Goal: Task Accomplishment & Management: Manage account settings

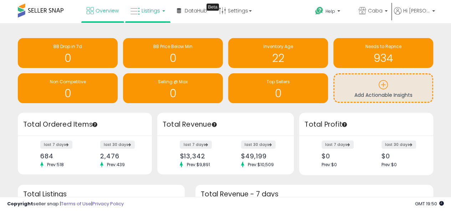
click at [145, 5] on link "Listings" at bounding box center [147, 10] width 45 height 21
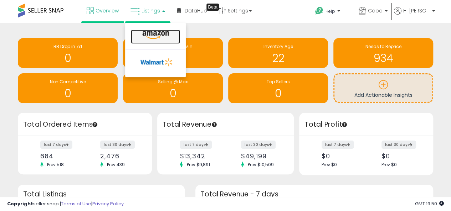
click at [153, 33] on icon at bounding box center [155, 35] width 31 height 9
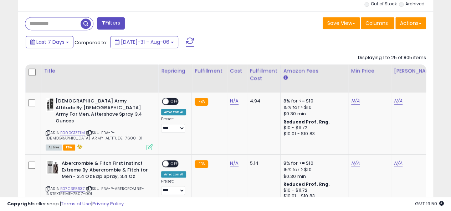
scroll to position [285, 0]
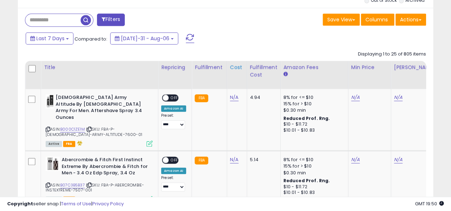
click at [234, 65] on div "Cost" at bounding box center [237, 67] width 14 height 7
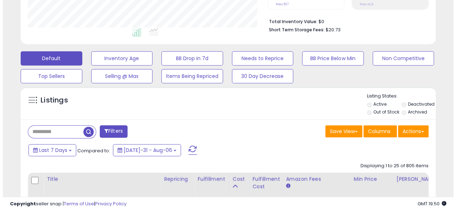
scroll to position [214, 0]
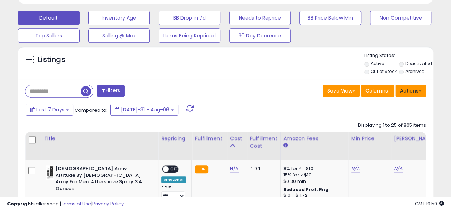
click at [420, 91] on span at bounding box center [419, 91] width 3 height 1
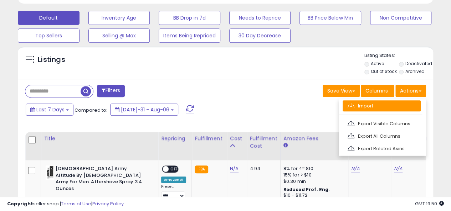
click at [383, 106] on link "Import" at bounding box center [381, 105] width 78 height 11
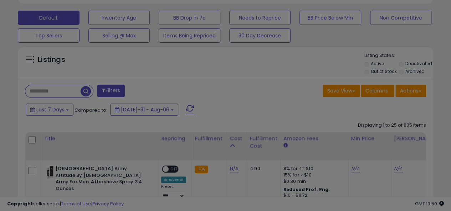
scroll to position [146, 243]
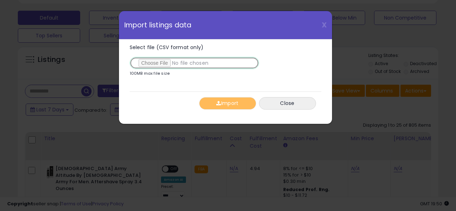
click at [156, 62] on input "Select file (CSV format only)" at bounding box center [194, 63] width 129 height 12
type input "**********"
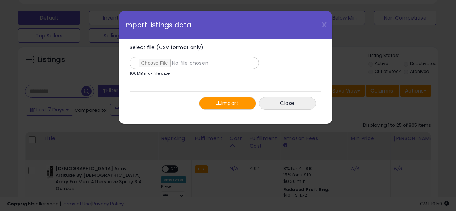
click at [231, 100] on button "Import" at bounding box center [227, 103] width 57 height 12
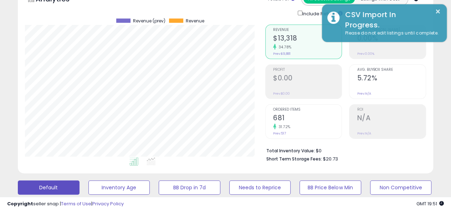
scroll to position [0, 0]
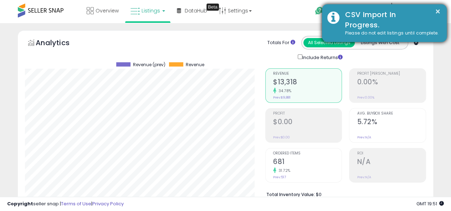
click at [365, 22] on div "CSV Import In Progress." at bounding box center [391, 20] width 102 height 20
click at [436, 11] on button "×" at bounding box center [438, 11] width 6 height 9
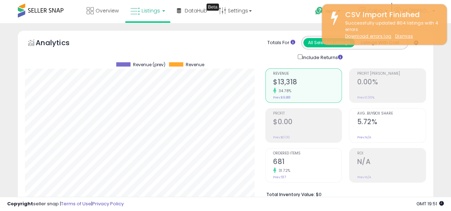
click at [423, 10] on div "CSV Import Finished" at bounding box center [391, 15] width 102 height 10
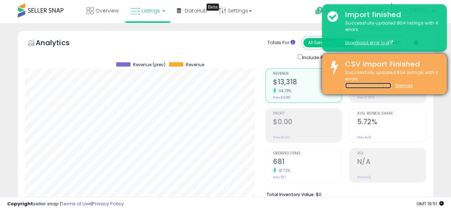
click at [371, 86] on link "Download errors log" at bounding box center [368, 86] width 46 height 6
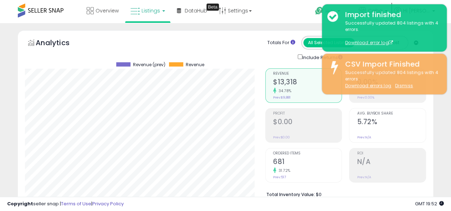
click at [296, 12] on div "Help Contact Support Search Knowledge Hub Request a Feature Caba Caba" at bounding box center [365, 15] width 149 height 30
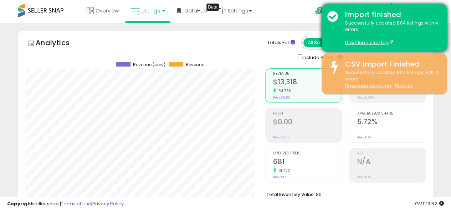
click at [405, 24] on div "Successfully updated 804 listings with 4 errors. Download error log" at bounding box center [391, 33] width 102 height 26
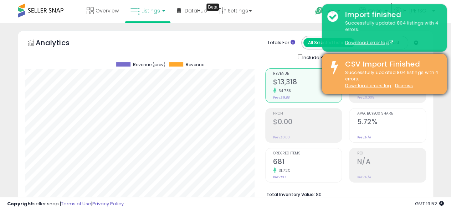
click at [379, 75] on div "Successfully updated 804 listings with 4 errors. Download errors log Dismiss" at bounding box center [391, 79] width 102 height 20
click at [403, 86] on u "Dismiss" at bounding box center [404, 86] width 18 height 6
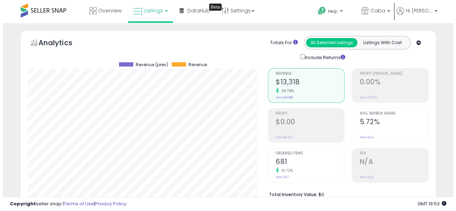
scroll to position [146, 240]
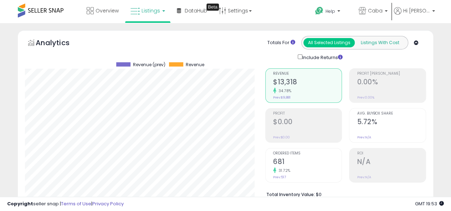
click at [378, 42] on button "Listings With Cost" at bounding box center [379, 42] width 51 height 9
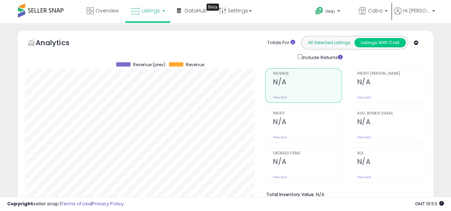
click at [326, 42] on button "All Selected Listings" at bounding box center [328, 42] width 51 height 9
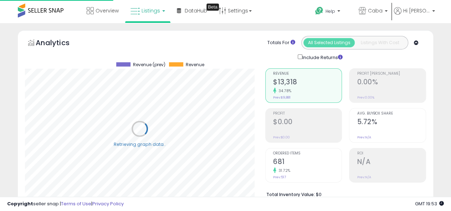
scroll to position [356185, 356091]
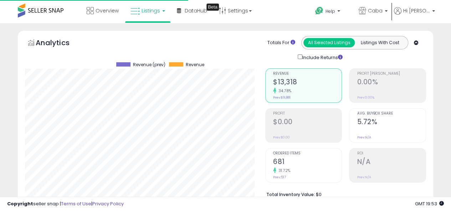
click at [143, 11] on span "Listings" at bounding box center [150, 10] width 19 height 7
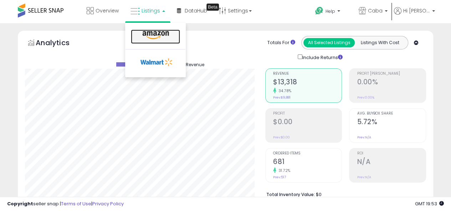
click at [154, 33] on icon at bounding box center [155, 35] width 31 height 9
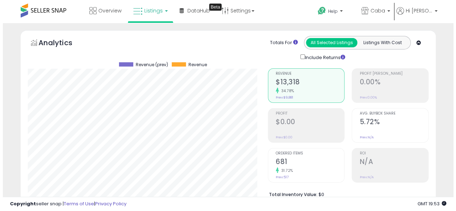
scroll to position [146, 240]
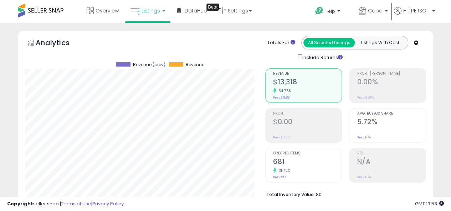
click at [379, 75] on span "Profit [PERSON_NAME]" at bounding box center [391, 74] width 69 height 4
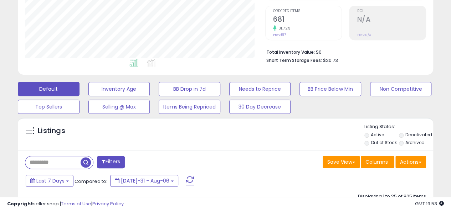
scroll to position [0, 0]
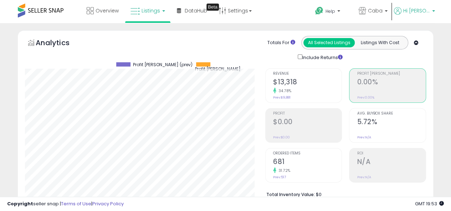
click at [422, 9] on span "Hi [PERSON_NAME]" at bounding box center [416, 10] width 27 height 7
click at [418, 74] on link "Logout" at bounding box center [416, 75] width 16 height 7
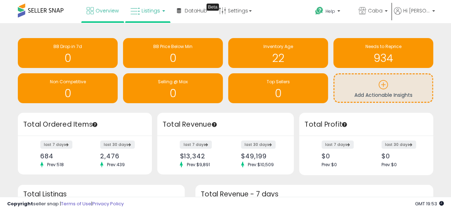
click at [157, 7] on span "Listings" at bounding box center [150, 10] width 19 height 7
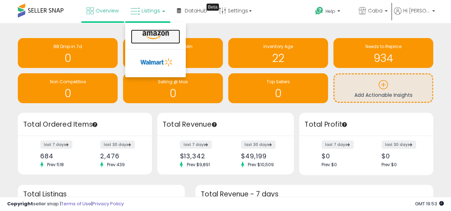
click at [160, 35] on icon at bounding box center [155, 35] width 31 height 9
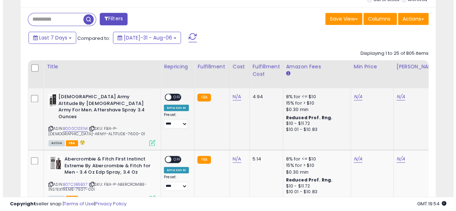
scroll to position [285, 0]
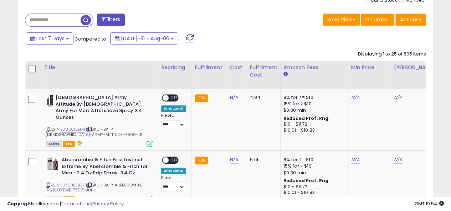
click at [107, 18] on button "Filters" at bounding box center [111, 20] width 28 height 12
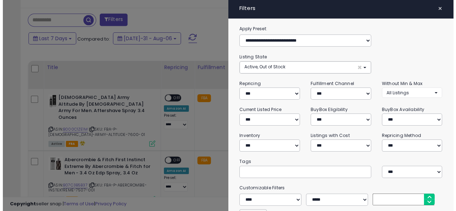
scroll to position [146, 243]
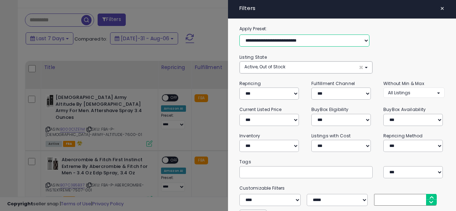
click at [277, 38] on select "**********" at bounding box center [304, 41] width 130 height 12
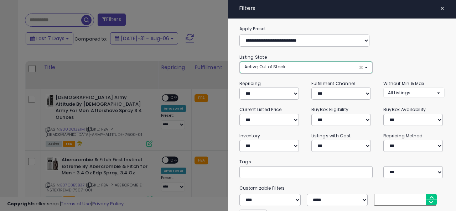
click at [284, 68] on span "Active, Out of Stock" at bounding box center [264, 67] width 41 height 6
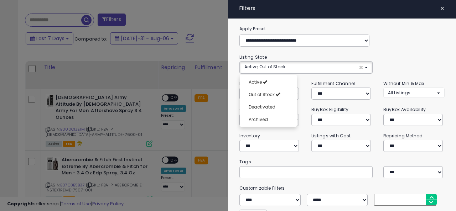
click at [433, 46] on div "**********" at bounding box center [342, 36] width 216 height 22
click at [178, 35] on div at bounding box center [228, 105] width 456 height 211
click at [202, 14] on div at bounding box center [228, 105] width 456 height 211
click at [440, 9] on span "×" at bounding box center [442, 9] width 5 height 10
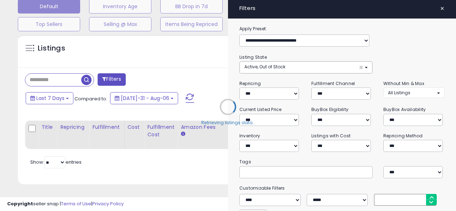
click at [440, 9] on span "×" at bounding box center [442, 9] width 5 height 10
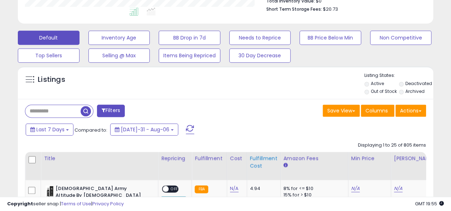
scroll to position [16, 0]
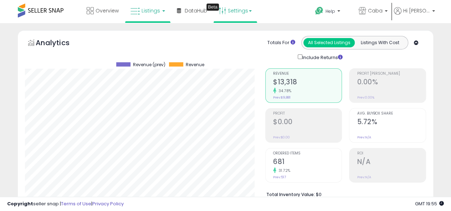
click at [232, 10] on link "Settings" at bounding box center [234, 10] width 43 height 21
click at [423, 10] on span "Hi [PERSON_NAME]" at bounding box center [416, 10] width 27 height 7
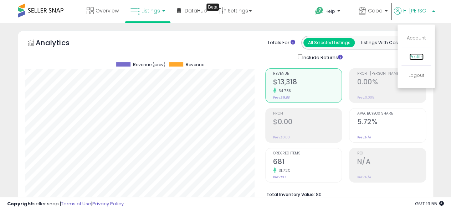
click at [419, 54] on link "Profile" at bounding box center [416, 56] width 14 height 7
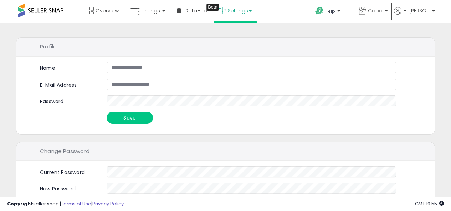
click at [233, 12] on link "Settings" at bounding box center [234, 10] width 43 height 21
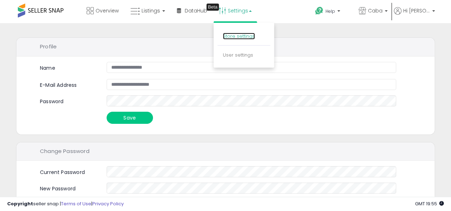
click at [244, 36] on link "Store settings" at bounding box center [239, 36] width 32 height 7
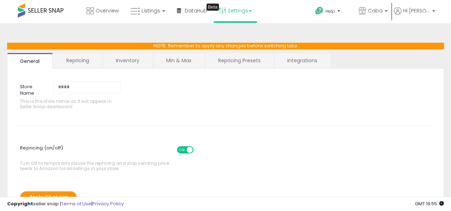
click at [231, 62] on link "Repricing Presets" at bounding box center [239, 60] width 68 height 15
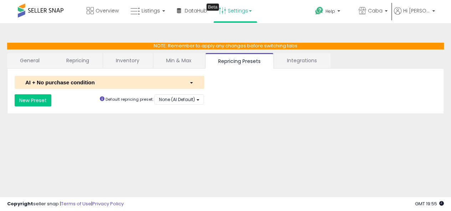
click at [325, 60] on link "Integrations" at bounding box center [302, 60] width 56 height 15
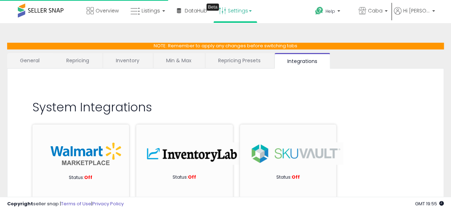
click at [165, 60] on link "Min & Max" at bounding box center [178, 60] width 51 height 15
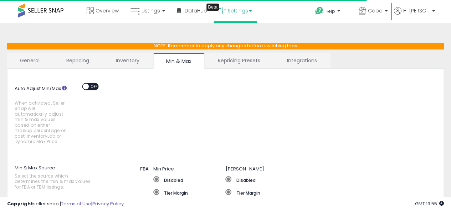
click at [128, 59] on link "Inventory" at bounding box center [127, 60] width 49 height 15
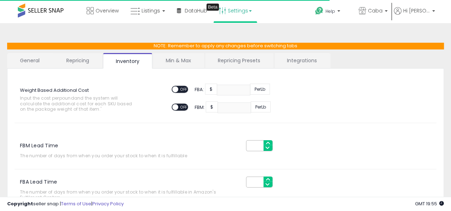
click at [79, 57] on link "Repricing" at bounding box center [77, 60] width 48 height 15
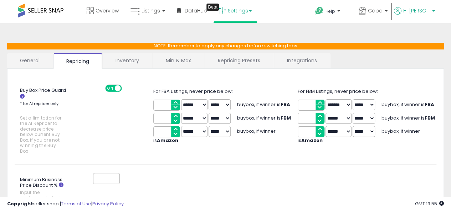
click at [420, 11] on span "Hi [PERSON_NAME]" at bounding box center [416, 10] width 27 height 7
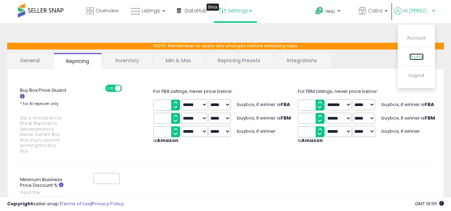
click at [419, 56] on link "Profile" at bounding box center [416, 56] width 14 height 7
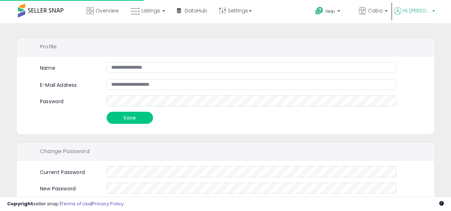
click at [419, 7] on span "Hi [PERSON_NAME]" at bounding box center [416, 10] width 27 height 7
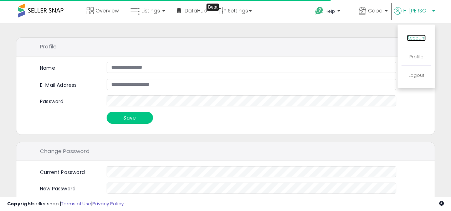
click at [419, 39] on link "Account" at bounding box center [416, 38] width 19 height 7
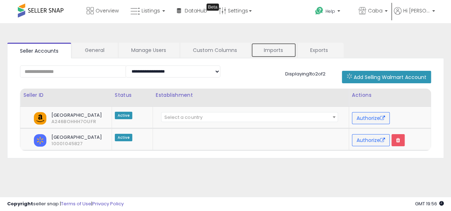
click at [291, 52] on link "Imports" at bounding box center [273, 50] width 45 height 15
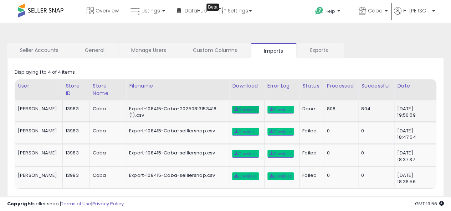
click at [238, 108] on span "Download" at bounding box center [245, 110] width 22 height 4
click at [47, 6] on span at bounding box center [41, 11] width 46 height 14
click at [47, 10] on span at bounding box center [41, 11] width 46 height 14
click at [91, 10] on icon at bounding box center [90, 10] width 7 height 7
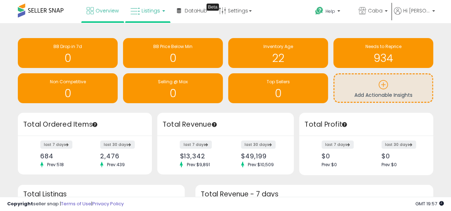
click at [153, 8] on span "Listings" at bounding box center [150, 10] width 19 height 7
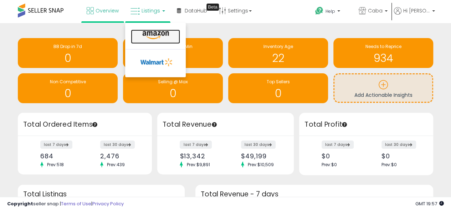
click at [164, 36] on icon at bounding box center [155, 35] width 31 height 9
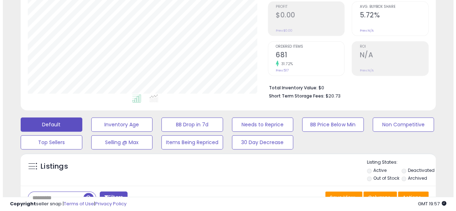
scroll to position [214, 0]
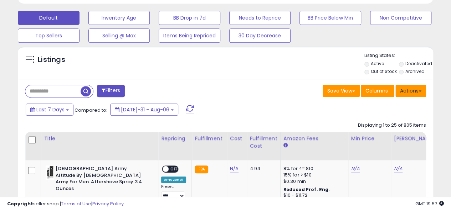
click at [418, 91] on span at bounding box center [419, 91] width 3 height 1
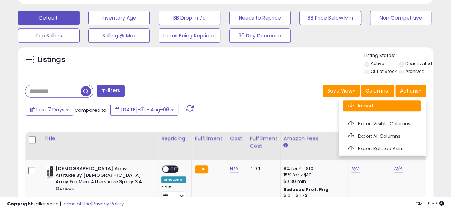
click at [378, 105] on link "Import" at bounding box center [381, 105] width 78 height 11
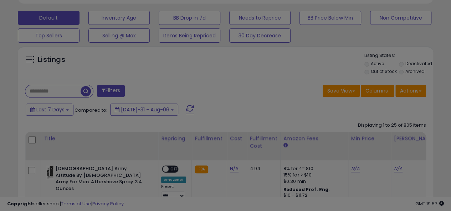
scroll to position [146, 243]
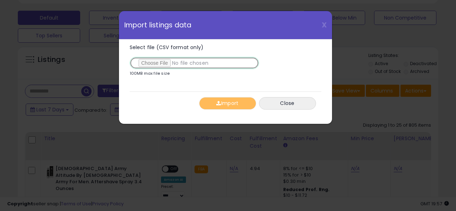
click at [161, 59] on input "Select file (CSV format only)" at bounding box center [194, 63] width 129 height 12
type input "**********"
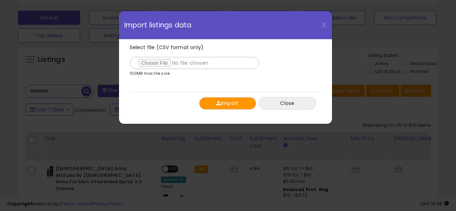
click at [236, 103] on button "Import" at bounding box center [227, 103] width 57 height 12
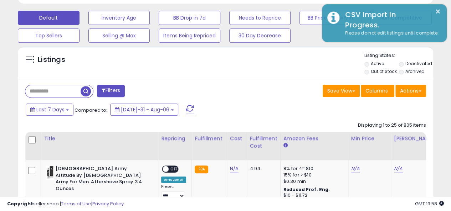
scroll to position [356185, 356091]
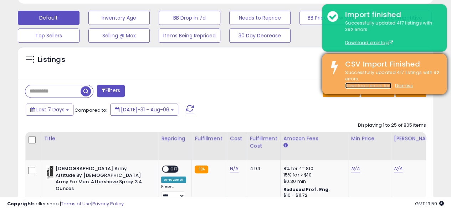
click at [371, 84] on link "Download errors log" at bounding box center [368, 86] width 46 height 6
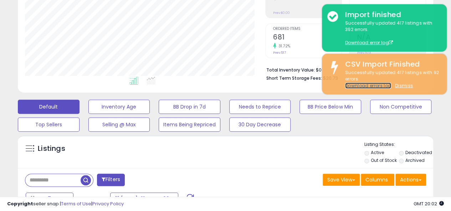
scroll to position [107, 0]
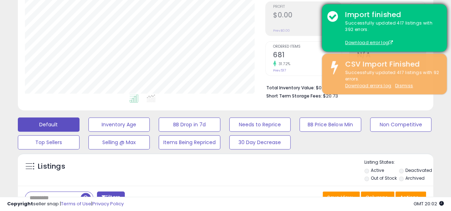
click at [332, 20] on div "Import finished Successfully updated 417 listings with 392 errors. Download err…" at bounding box center [384, 27] width 125 height 47
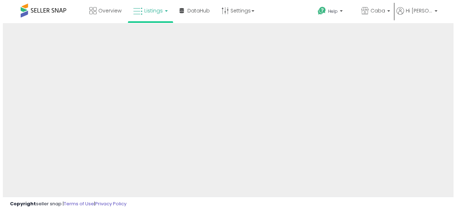
scroll to position [107, 0]
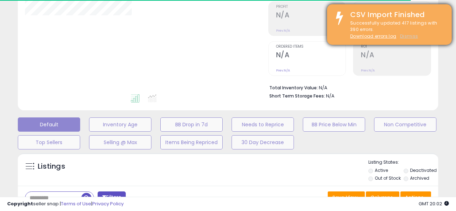
click at [406, 34] on u "Dismiss" at bounding box center [409, 36] width 18 height 6
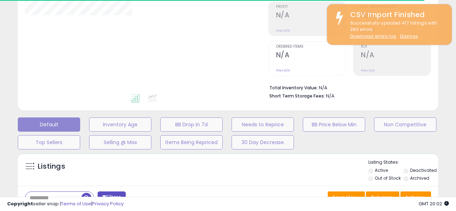
click at [0, 0] on div "Retrieving aggregations.." at bounding box center [0, 0] width 0 height 0
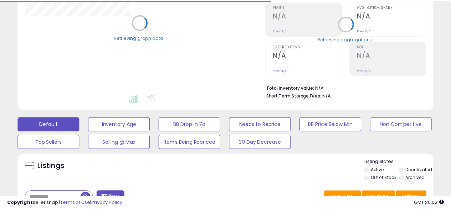
scroll to position [93, 0]
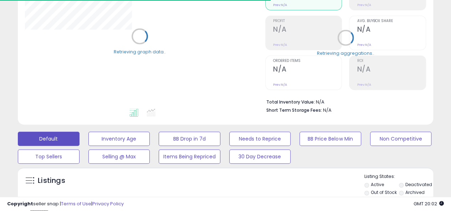
click at [436, 116] on div "Analytics Totals For All Selected Listings Listings With Cost Include Returns" at bounding box center [225, 33] width 426 height 191
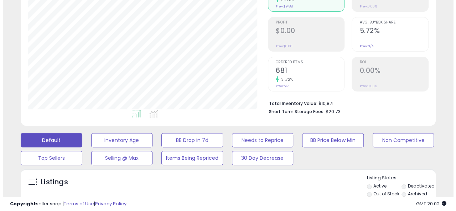
scroll to position [0, 0]
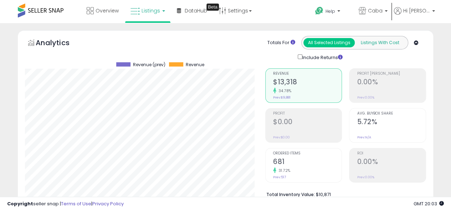
click at [381, 42] on button "Listings With Cost" at bounding box center [379, 42] width 51 height 9
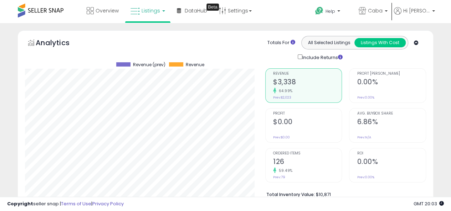
scroll to position [146, 240]
click at [153, 10] on span "Listings" at bounding box center [150, 10] width 19 height 7
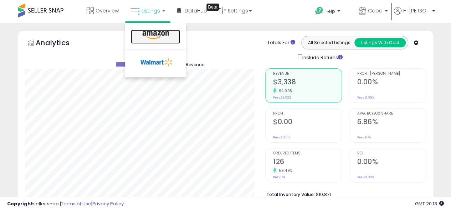
click at [156, 38] on icon at bounding box center [155, 35] width 31 height 9
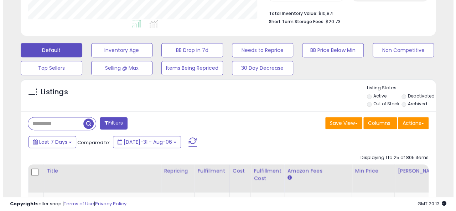
scroll to position [214, 0]
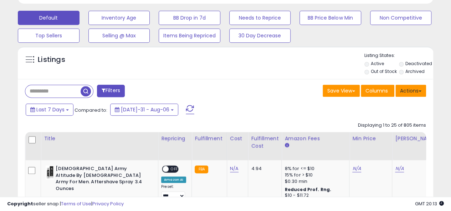
click at [416, 93] on button "Actions" at bounding box center [410, 91] width 31 height 12
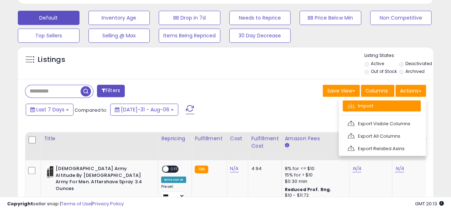
click at [388, 108] on link "Import" at bounding box center [381, 105] width 78 height 11
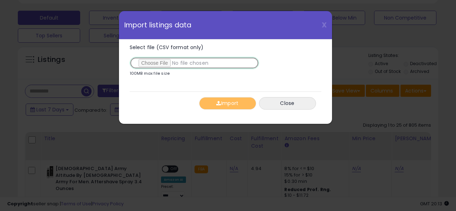
click at [174, 63] on input "Select file (CSV format only)" at bounding box center [194, 63] width 129 height 12
type input "**********"
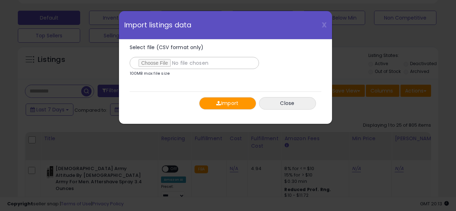
click at [222, 107] on button "Import" at bounding box center [227, 103] width 57 height 12
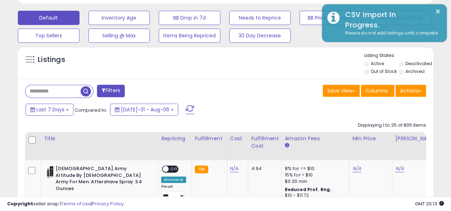
scroll to position [356185, 356091]
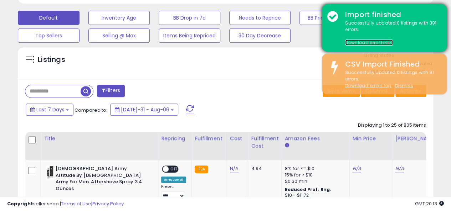
click at [369, 44] on link "Download error log" at bounding box center [369, 43] width 48 height 6
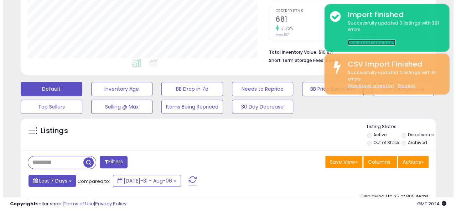
scroll to position [214, 0]
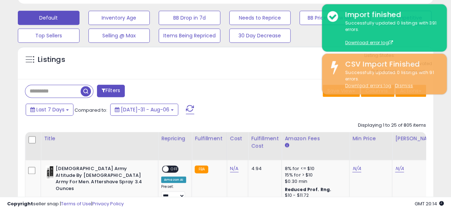
click at [55, 91] on input "text" at bounding box center [52, 91] width 55 height 12
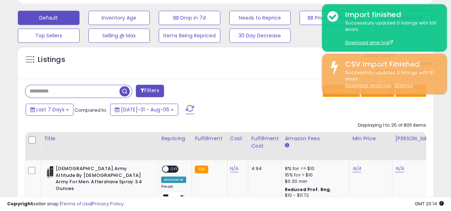
paste input "**********"
type input "**********"
click at [0, 0] on div "Retrieving listings data.." at bounding box center [0, 0] width 0 height 0
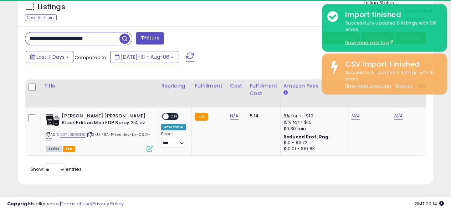
scroll to position [146, 240]
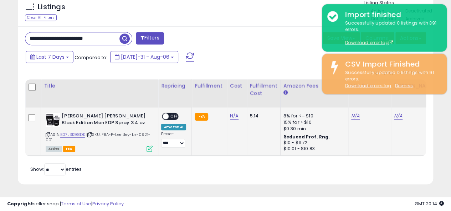
click at [238, 111] on td "N/A" at bounding box center [237, 132] width 20 height 48
click at [232, 113] on link "N/A" at bounding box center [234, 116] width 9 height 7
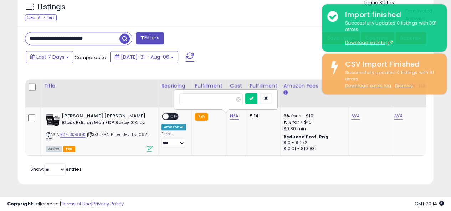
click at [261, 164] on div "Retrieving listings data.. Displaying 1 to 1 of 1 items Title Repricing" at bounding box center [225, 122] width 401 height 112
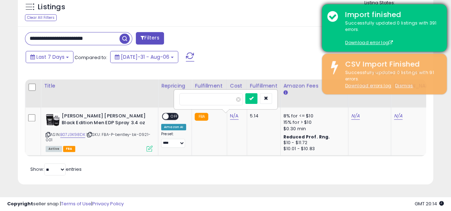
click at [346, 24] on div "Successfully updated 0 listings with 391 errors. Download error log" at bounding box center [391, 33] width 102 height 26
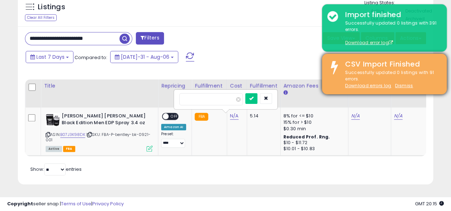
click at [386, 67] on div "CSV Import Finished" at bounding box center [391, 64] width 102 height 10
click at [409, 84] on u "Dismiss" at bounding box center [404, 86] width 18 height 6
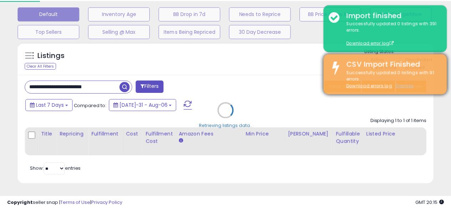
scroll to position [146, 243]
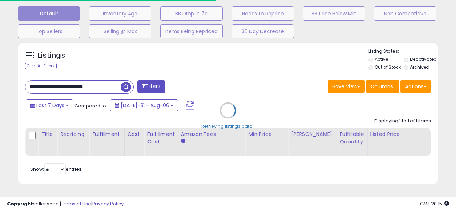
click at [440, 99] on div "Retrieving listings data.." at bounding box center [227, 115] width 431 height 155
click at [249, 75] on div "Retrieving listings data.." at bounding box center [227, 115] width 431 height 155
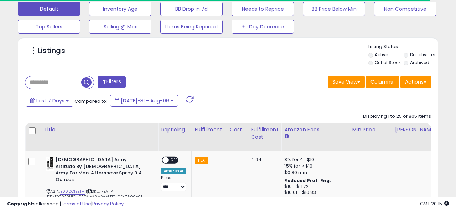
click at [248, 97] on div "Last 7 Days Compared to: Jul-31 - Aug-06" at bounding box center [176, 102] width 305 height 16
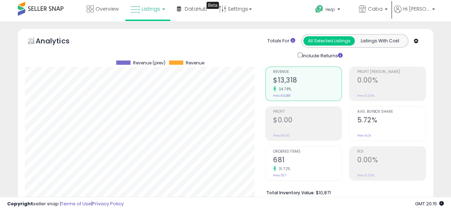
scroll to position [0, 0]
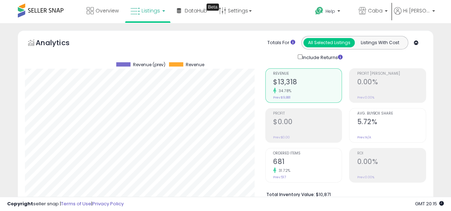
click at [232, 32] on div "Analytics Totals For All Selected Listings Listings With Cost Include Returns" at bounding box center [225, 123] width 415 height 187
click at [236, 42] on div "Analytics Totals For All Selected Listings Listings With Cost Include Returns" at bounding box center [225, 48] width 401 height 25
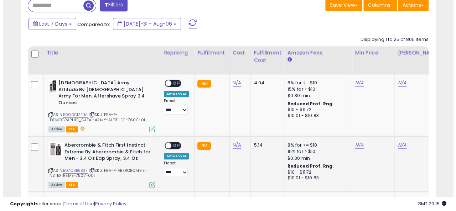
scroll to position [285, 0]
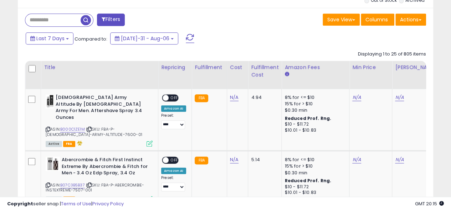
click at [48, 15] on input "text" at bounding box center [52, 20] width 55 height 12
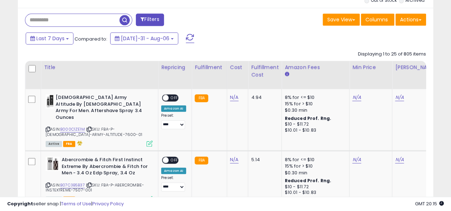
type input "**********"
click at [157, 15] on button "Filters" at bounding box center [150, 20] width 28 height 12
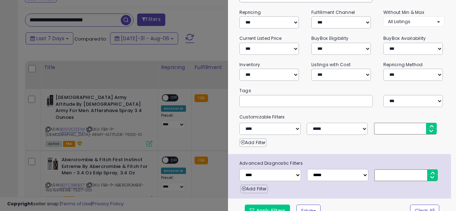
scroll to position [81, 0]
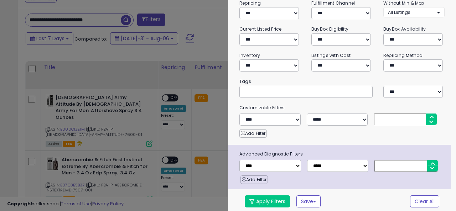
click at [329, 136] on div "**********" at bounding box center [342, 79] width 228 height 270
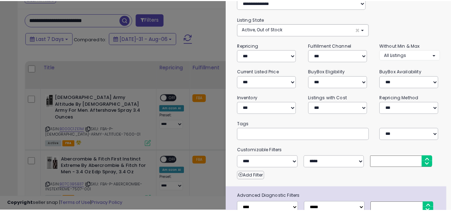
scroll to position [0, 0]
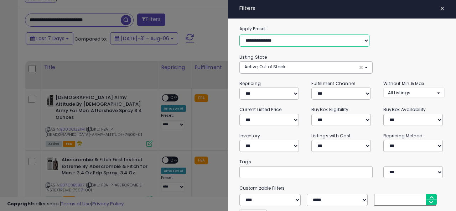
click at [288, 43] on select "**********" at bounding box center [304, 41] width 130 height 12
click at [311, 25] on label "Apply Preset:" at bounding box center [342, 29] width 216 height 8
click at [440, 7] on span "×" at bounding box center [442, 9] width 5 height 10
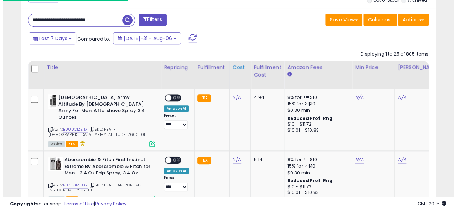
scroll to position [356185, 356091]
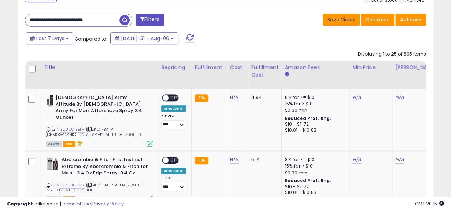
click at [351, 19] on button "Save View" at bounding box center [340, 20] width 37 height 12
click at [371, 19] on span "Columns" at bounding box center [376, 19] width 22 height 7
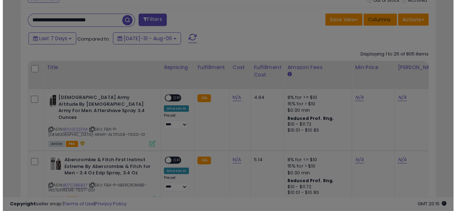
scroll to position [0, 0]
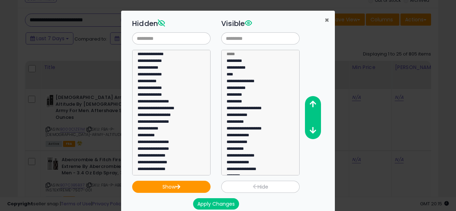
click at [325, 20] on span "×" at bounding box center [327, 20] width 5 height 10
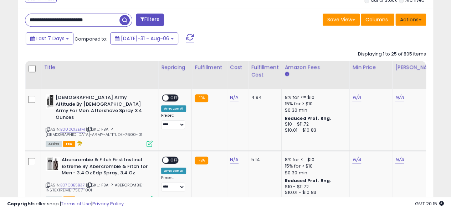
click at [407, 19] on button "Actions" at bounding box center [410, 20] width 31 height 12
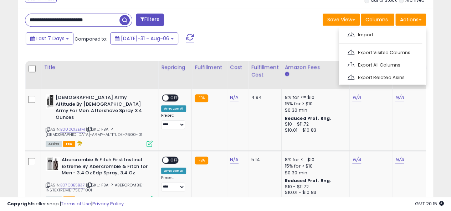
click at [262, 25] on div "Save View Save As New View Columns Actions Import" at bounding box center [329, 21] width 206 height 14
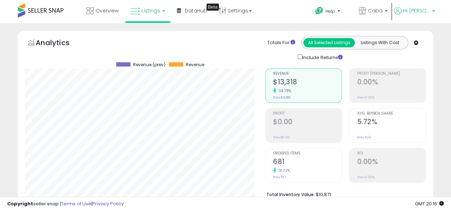
click at [407, 9] on span "Hi [PERSON_NAME]" at bounding box center [416, 10] width 27 height 7
click at [421, 33] on li "Account" at bounding box center [416, 39] width 30 height 18
click at [421, 35] on link "Account" at bounding box center [416, 38] width 19 height 7
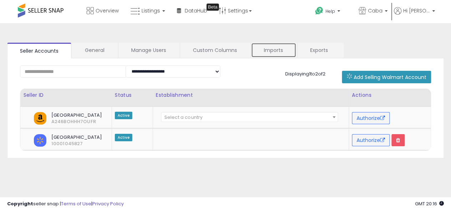
click at [273, 50] on link "Imports" at bounding box center [273, 50] width 45 height 15
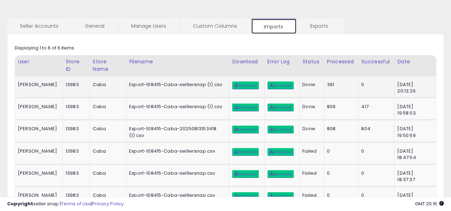
scroll to position [36, 0]
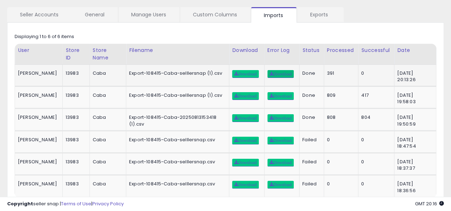
click at [280, 74] on span "Download" at bounding box center [280, 74] width 22 height 4
click at [238, 75] on span "Download" at bounding box center [245, 74] width 22 height 4
click at [247, 85] on td "Download" at bounding box center [246, 75] width 35 height 22
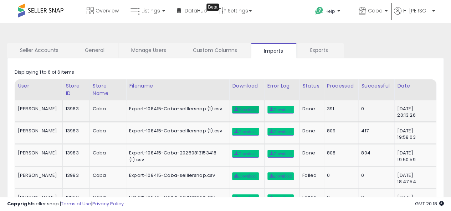
click at [242, 108] on span "Download" at bounding box center [245, 110] width 22 height 4
click at [240, 132] on span "Download" at bounding box center [245, 132] width 22 height 4
click at [327, 51] on link "Exports" at bounding box center [320, 50] width 46 height 15
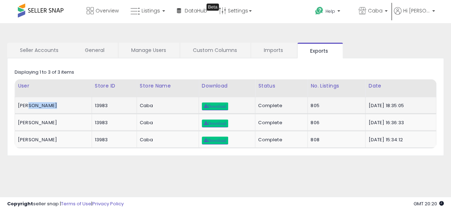
drag, startPoint x: 29, startPoint y: 104, endPoint x: 48, endPoint y: 104, distance: 19.2
click at [48, 104] on div "Katherine Paredes" at bounding box center [52, 106] width 68 height 6
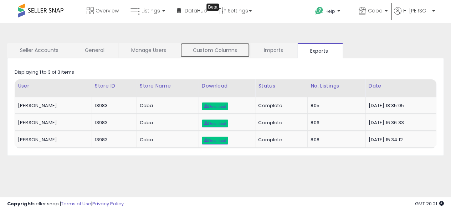
click at [225, 53] on link "Custom Columns" at bounding box center [215, 50] width 70 height 15
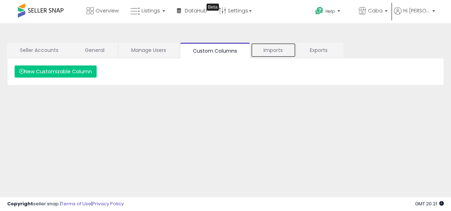
click at [274, 54] on link "Imports" at bounding box center [273, 50] width 45 height 15
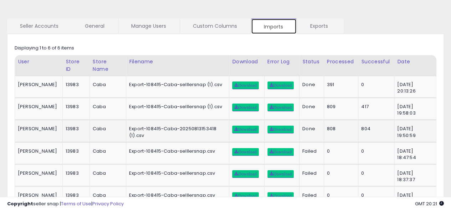
scroll to position [36, 0]
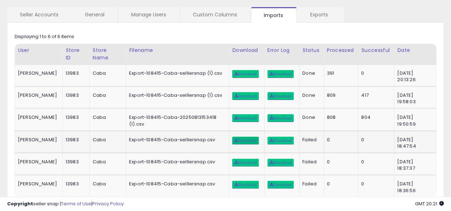
click at [240, 137] on link "Download" at bounding box center [245, 141] width 26 height 8
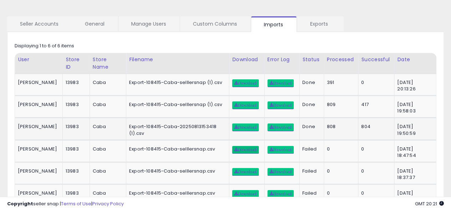
scroll to position [0, 0]
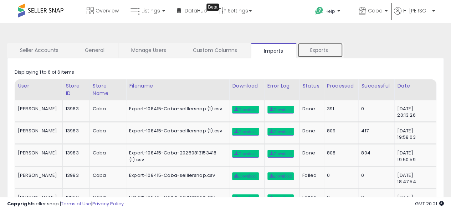
click at [319, 55] on link "Exports" at bounding box center [320, 50] width 46 height 15
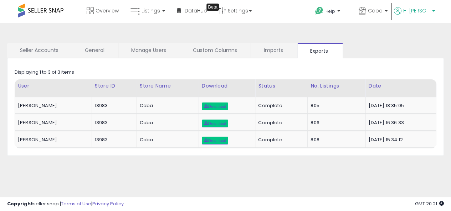
click at [417, 13] on span "Hi [PERSON_NAME]" at bounding box center [416, 10] width 27 height 7
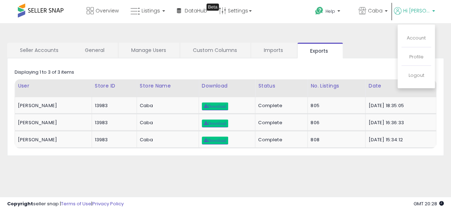
click at [380, 184] on div "**********" at bounding box center [226, 178] width 444 height 296
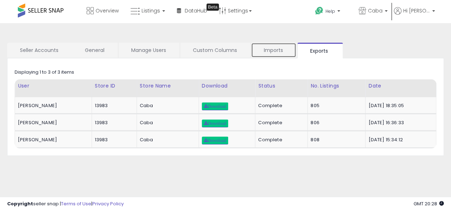
click at [284, 52] on link "Imports" at bounding box center [273, 50] width 45 height 15
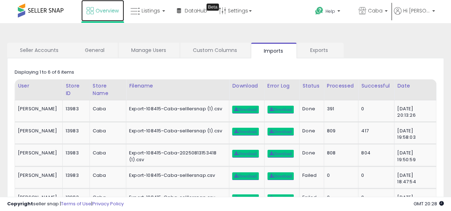
click at [100, 9] on span "Overview" at bounding box center [106, 10] width 23 height 7
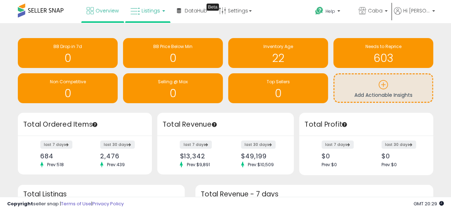
click at [153, 11] on span "Listings" at bounding box center [150, 10] width 19 height 7
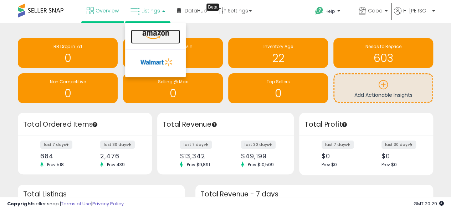
click at [149, 34] on icon at bounding box center [155, 35] width 31 height 9
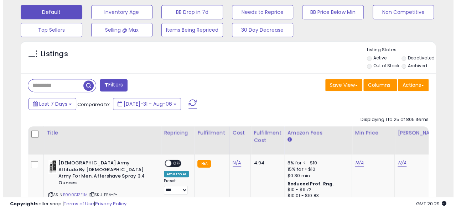
scroll to position [214, 0]
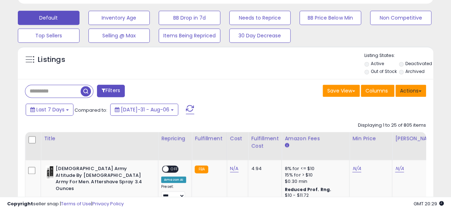
click at [405, 90] on button "Actions" at bounding box center [410, 91] width 31 height 12
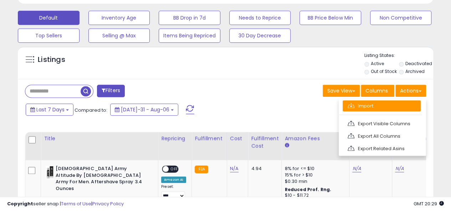
click at [392, 103] on link "Import" at bounding box center [381, 105] width 78 height 11
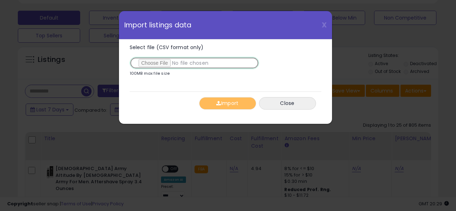
click at [172, 65] on input "Select file (CSV format only)" at bounding box center [194, 63] width 129 height 12
click at [163, 57] on input "Select file (CSV format only)" at bounding box center [194, 63] width 129 height 12
type input "**********"
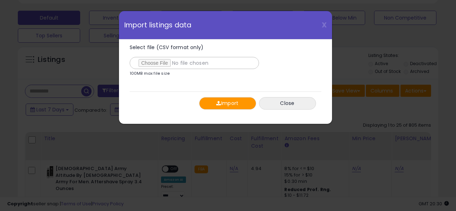
click at [230, 107] on button "Import" at bounding box center [227, 103] width 57 height 12
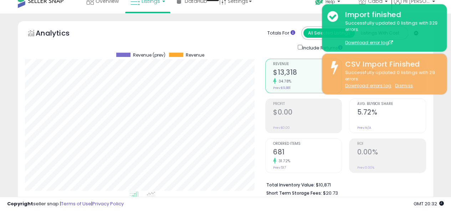
scroll to position [0, 0]
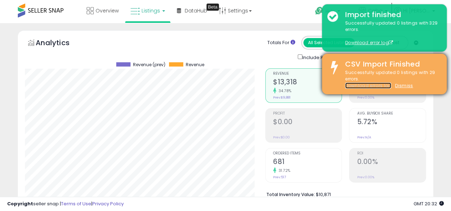
click at [382, 85] on link "Download errors log" at bounding box center [368, 86] width 46 height 6
click at [382, 86] on link "Download errors log" at bounding box center [368, 86] width 46 height 6
